Goal: Check status: Check status

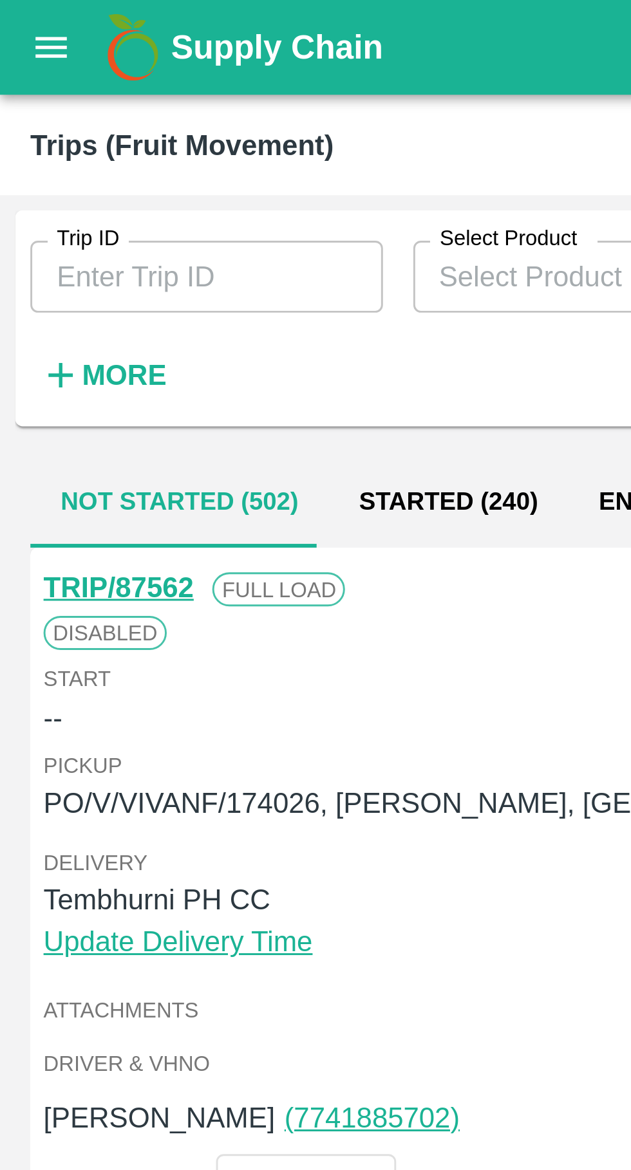
click at [15, 19] on icon "open drawer" at bounding box center [17, 15] width 11 height 7
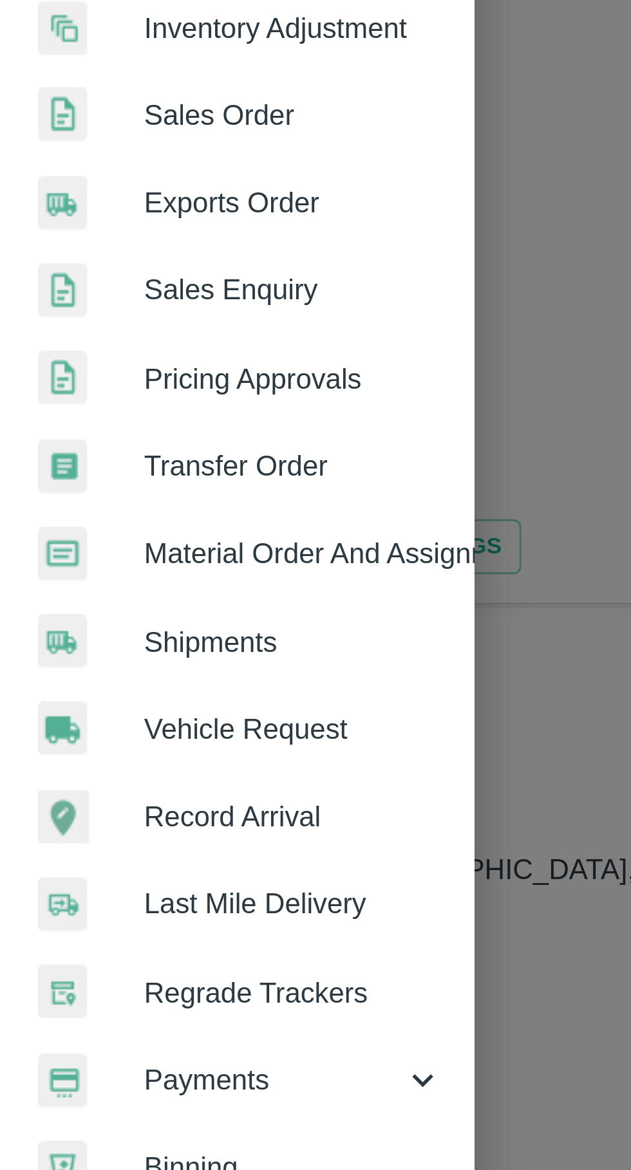
click at [118, 662] on span "Payments" at bounding box center [93, 656] width 88 height 14
click at [140, 691] on span "My Payment Requests" at bounding box center [104, 686] width 91 height 14
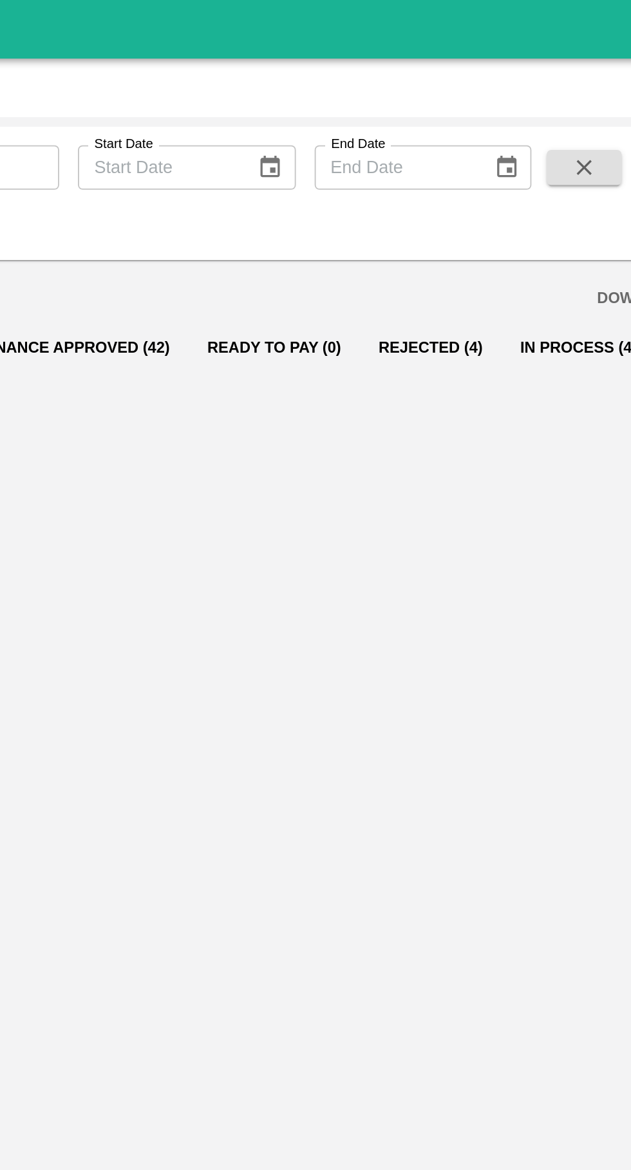
click at [284, 194] on button "Finance Approved (42)" at bounding box center [269, 191] width 124 height 31
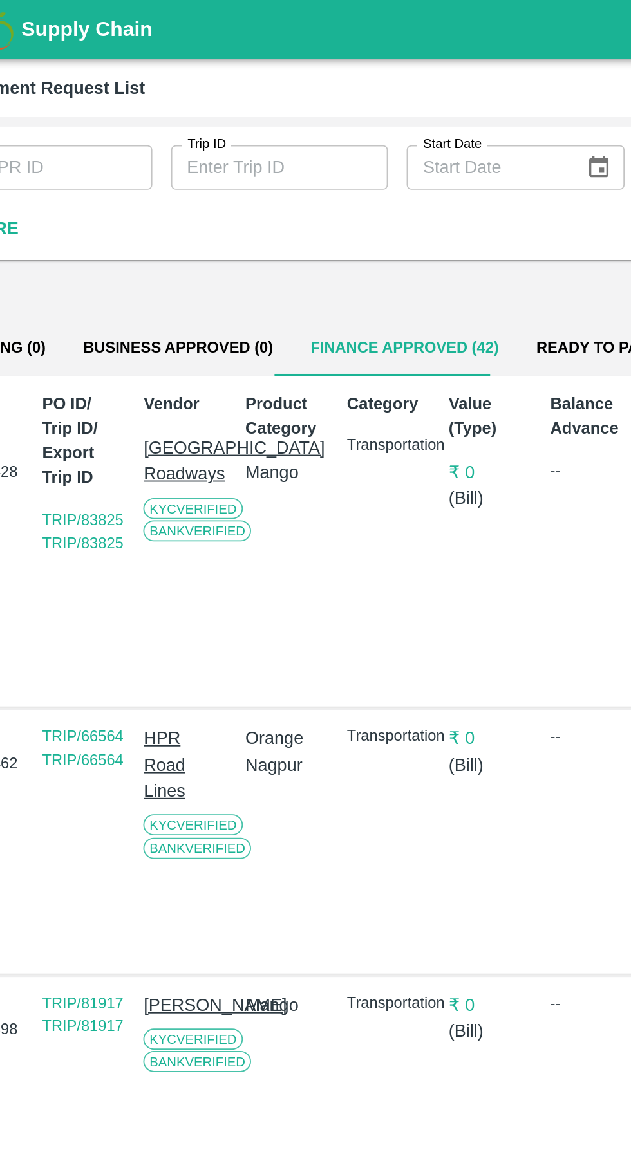
scroll to position [0, 10]
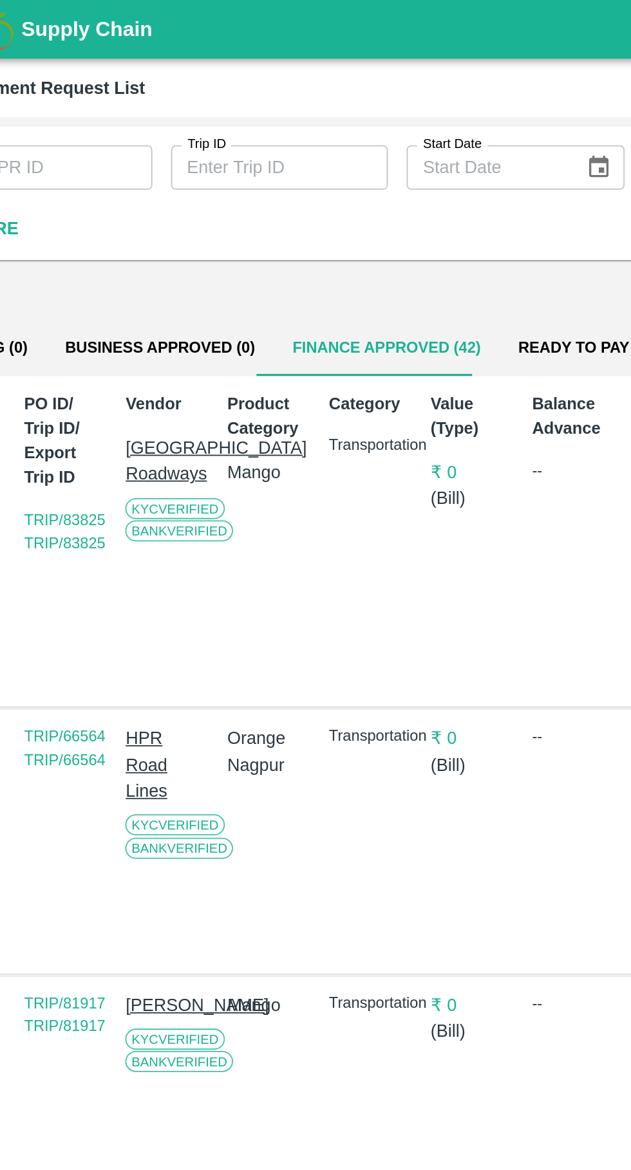
click at [346, 181] on button "Ready To Pay (0)" at bounding box center [367, 191] width 94 height 31
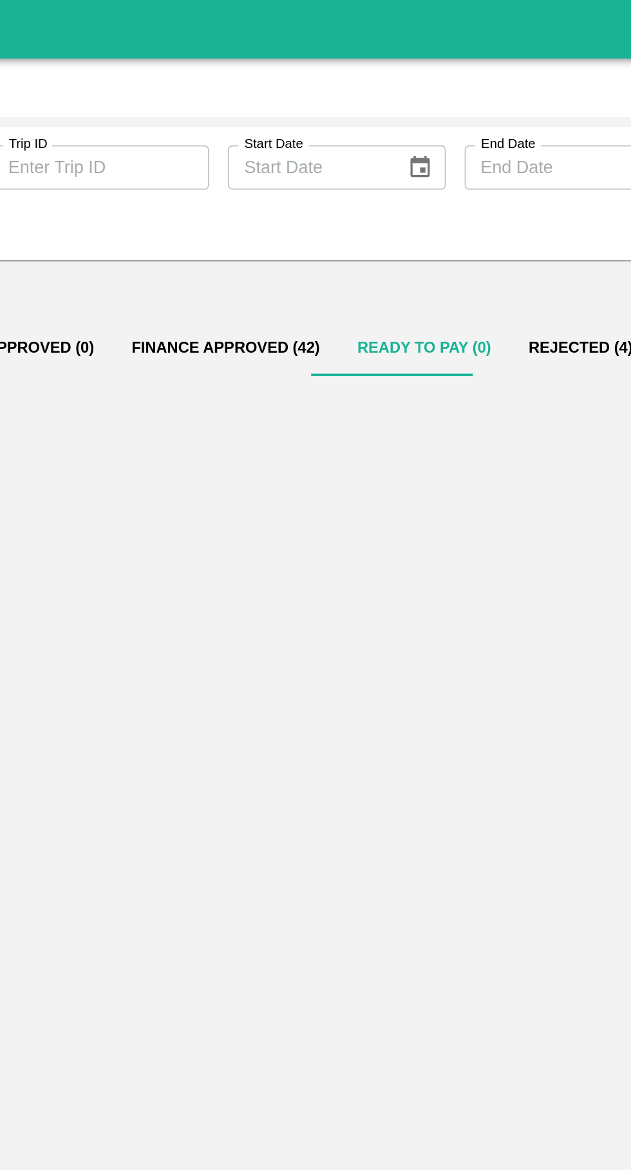
scroll to position [0, 0]
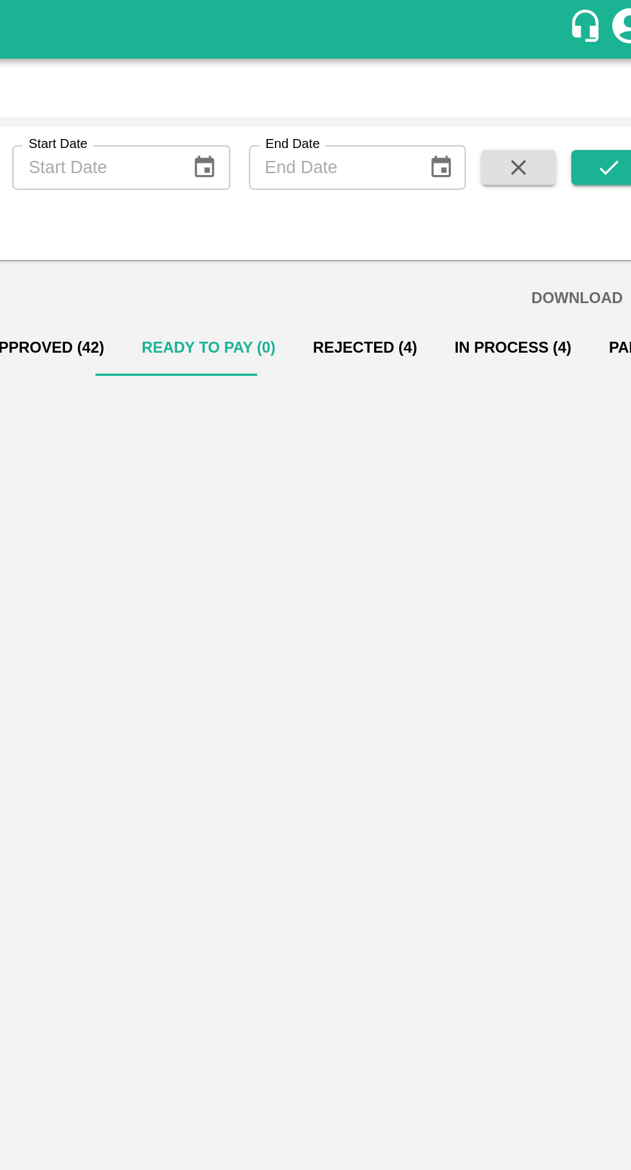
click at [531, 194] on button "In Process (4)" at bounding box center [544, 191] width 85 height 31
